Goal: Task Accomplishment & Management: Use online tool/utility

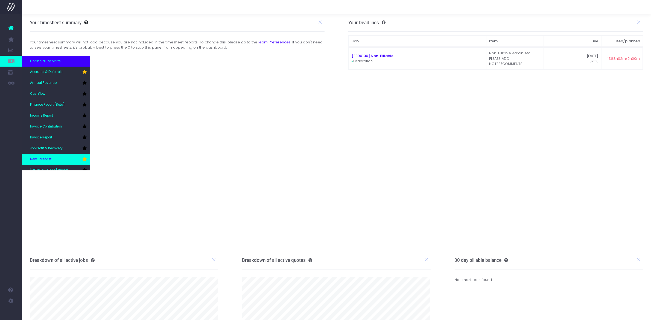
click at [49, 156] on link "New Forecast" at bounding box center [56, 159] width 68 height 11
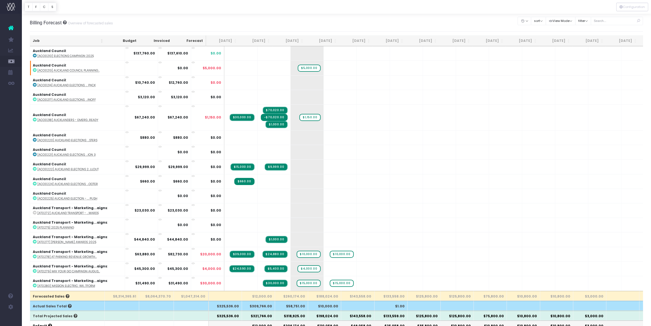
click at [601, 25] on div at bounding box center [617, 20] width 52 height 11
click at [608, 14] on div "Clear Filters Hide Jul 2025 Aug 2025 Sep 2025 Oct 2025 Nov 2025 Dec 2025 Jan 20…" at bounding box center [580, 23] width 125 height 18
click at [603, 19] on input "text" at bounding box center [617, 21] width 52 height 8
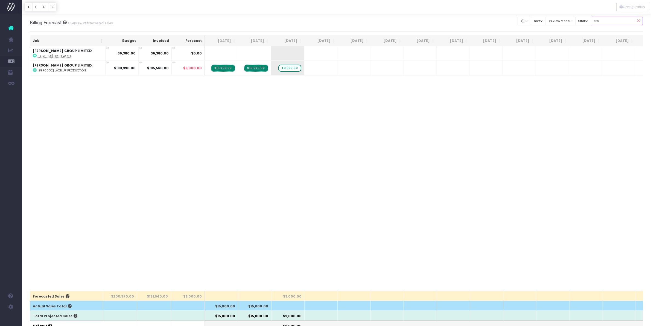
click at [620, 19] on input "bris" at bounding box center [617, 21] width 52 height 8
paste input "MAS0244"
type input "MAS0244"
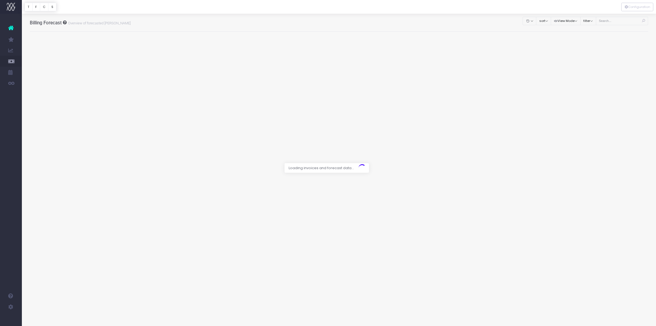
click at [614, 21] on div at bounding box center [328, 163] width 656 height 326
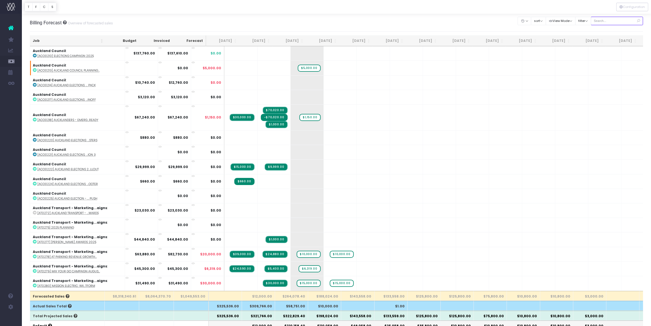
click at [620, 19] on input "text" at bounding box center [617, 21] width 52 height 8
type input "pan0206"
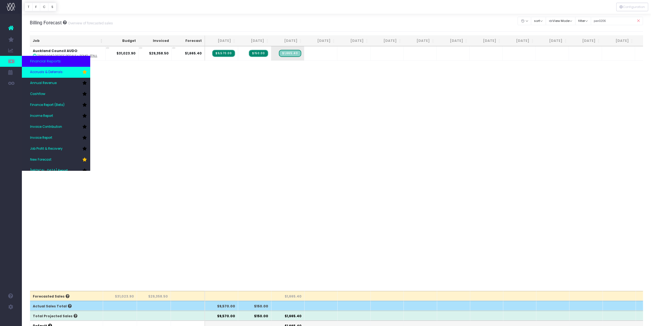
click at [30, 73] on link "Accruals & Deferrals" at bounding box center [56, 72] width 68 height 11
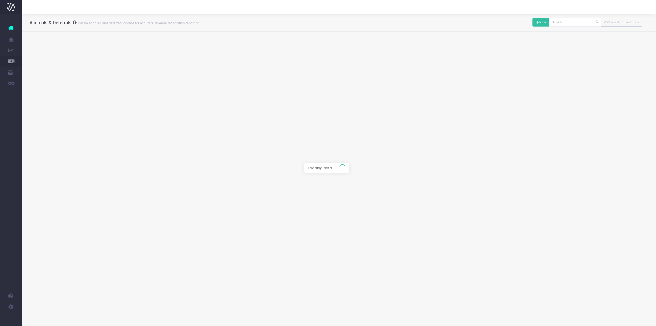
click at [539, 25] on button "New" at bounding box center [541, 22] width 17 height 8
click at [286, 51] on div at bounding box center [328, 163] width 656 height 326
click at [294, 49] on span at bounding box center [288, 48] width 195 height 8
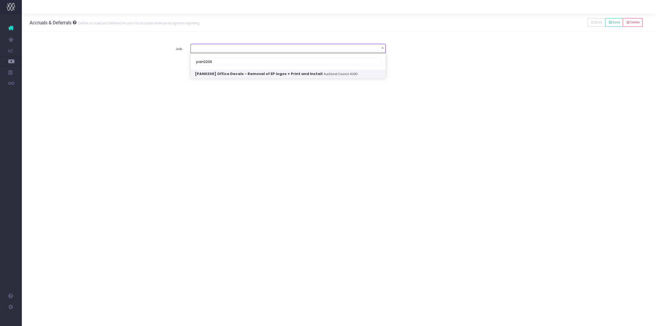
type input "pan0206"
select select "1821446"
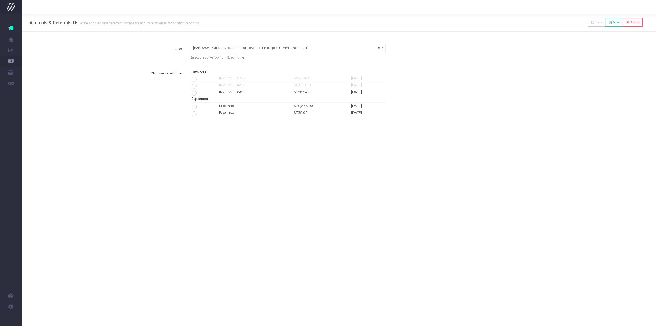
click at [194, 94] on span at bounding box center [194, 92] width 5 height 5
click at [200, 94] on input "radio" at bounding box center [202, 92] width 4 height 4
type input "Invoice INV-INV-13551 / 18 Sep 25 / $1,665.40"
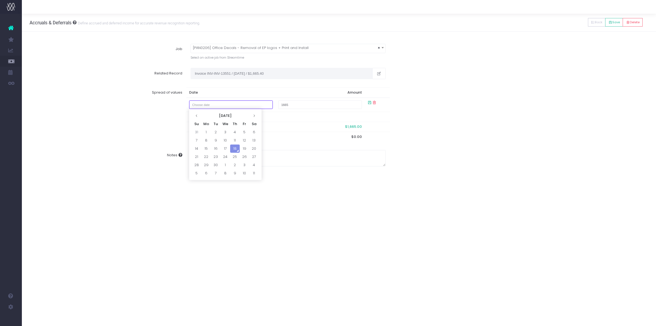
click at [252, 103] on input "text" at bounding box center [231, 104] width 84 height 8
click at [194, 132] on td "31" at bounding box center [197, 132] width 10 height 8
type input "August 31, 2025"
type input "1"
click at [429, 92] on div "Spread of values Date Amount 31 Aug 2025 $1.00 1664 Remaining To Spread $1,664.…" at bounding box center [339, 119] width 627 height 73
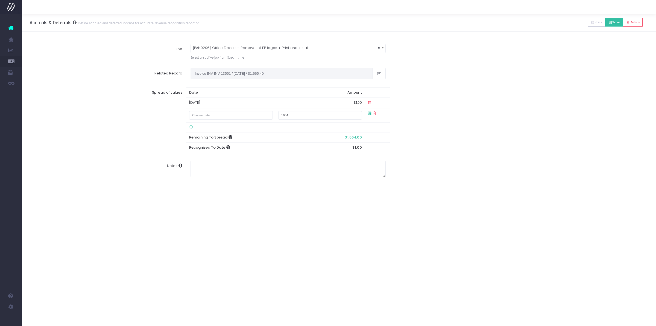
click at [612, 25] on button "Save" at bounding box center [614, 22] width 18 height 8
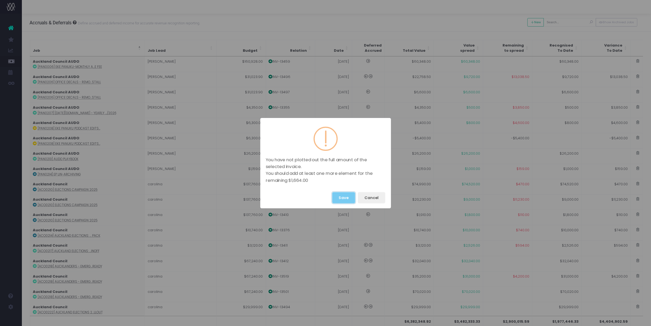
click at [338, 200] on button "Save" at bounding box center [343, 197] width 23 height 11
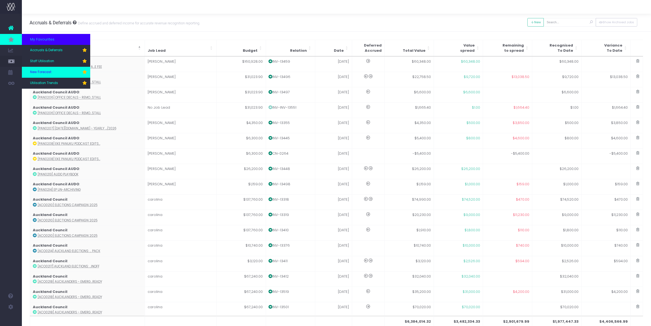
click at [44, 72] on span "New Forecast" at bounding box center [40, 72] width 21 height 5
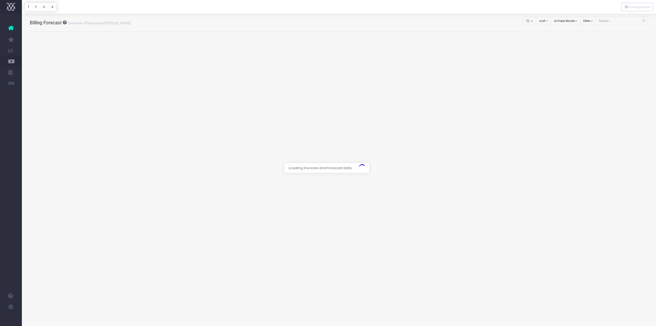
click at [613, 22] on div at bounding box center [328, 163] width 656 height 326
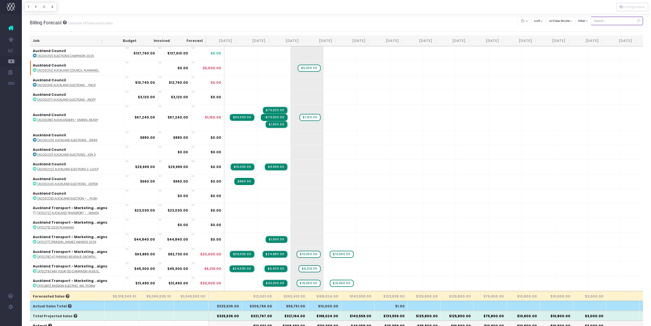
click at [607, 19] on input "text" at bounding box center [617, 21] width 52 height 8
type input "bgr"
